Goal: Information Seeking & Learning: Learn about a topic

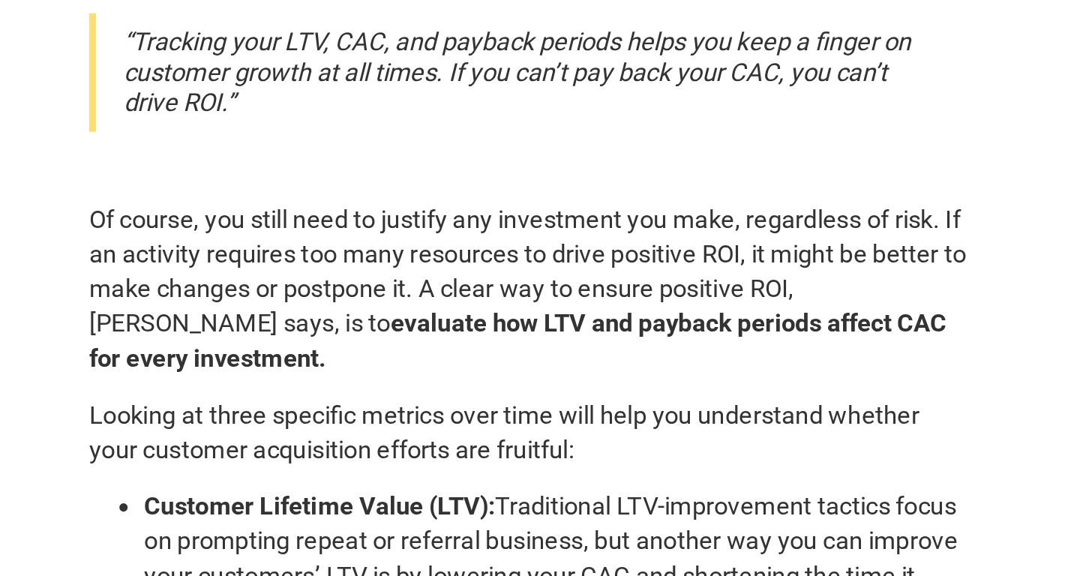
scroll to position [7515, 0]
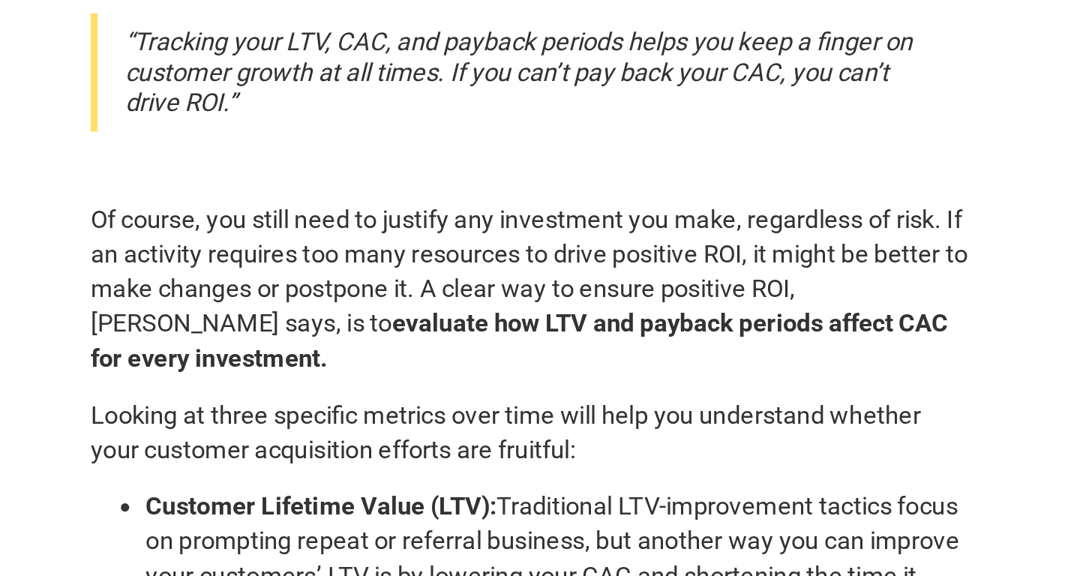
click at [494, 528] on li "Customer Lifetime Value (LTV): Traditional LTV-improvement tactics focus on pro…" at bounding box center [547, 575] width 450 height 94
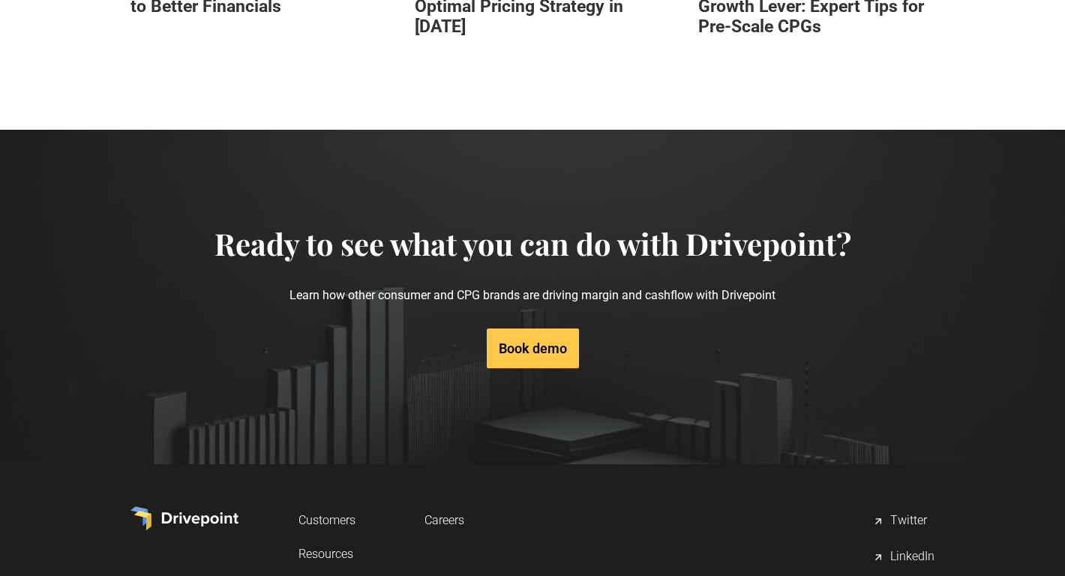
scroll to position [10003, 0]
